Goal: Navigation & Orientation: Go to known website

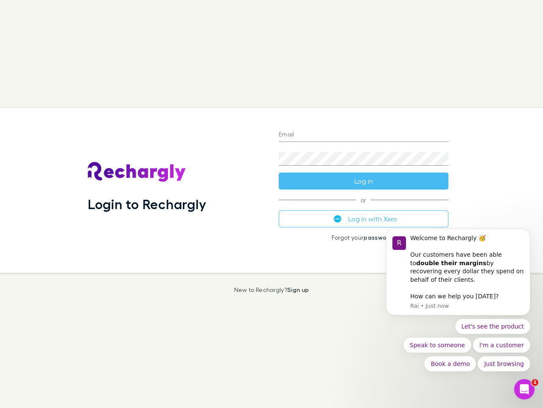
click at [272, 204] on div "Login to Rechargly" at bounding box center [176, 190] width 191 height 165
click at [364, 135] on input "Email" at bounding box center [364, 135] width 170 height 14
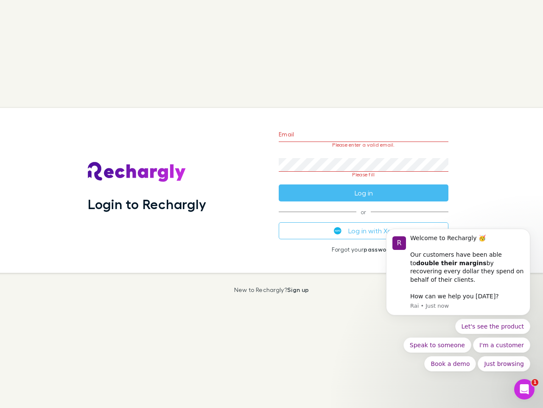
click at [364, 181] on form "Email Please enter a valid email. Password Please fill Log in" at bounding box center [364, 161] width 170 height 80
click at [364, 219] on div "Email Please enter a valid email. Password Please fill Log in or Log in with Xe…" at bounding box center [363, 190] width 183 height 165
click at [459, 276] on div "Welcome to Rechargly 🥳 ​ Our customers have been able to double their margins b…" at bounding box center [468, 259] width 114 height 50
click at [532, 239] on div "Login to Rechargly Email Please enter a valid email. Password Please fill Log i…" at bounding box center [268, 190] width 550 height 165
